Goal: Go to known website: Go to known website

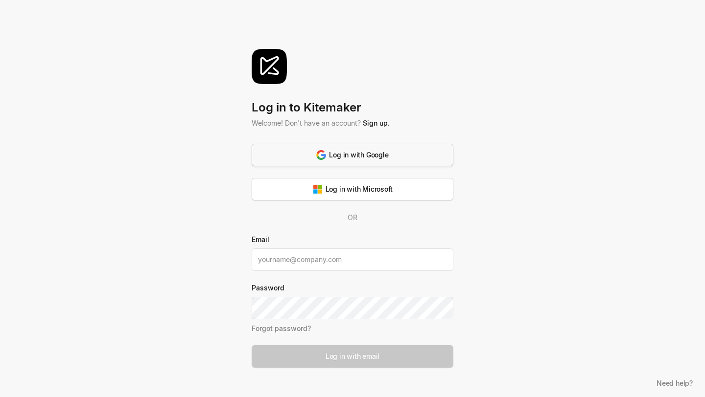
click at [417, 155] on button "Log in with Google" at bounding box center [353, 155] width 202 height 23
